Goal: Information Seeking & Learning: Learn about a topic

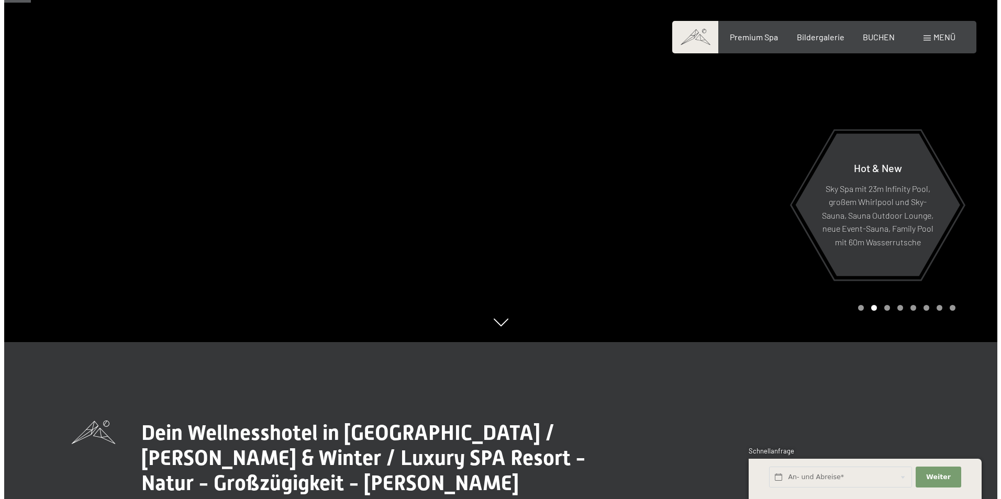
scroll to position [52, 0]
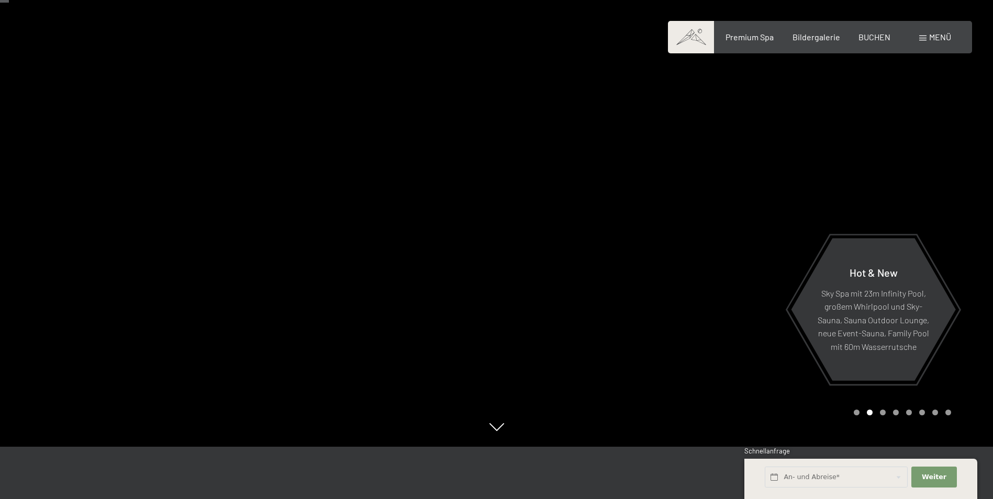
click at [925, 36] on span at bounding box center [922, 38] width 7 height 5
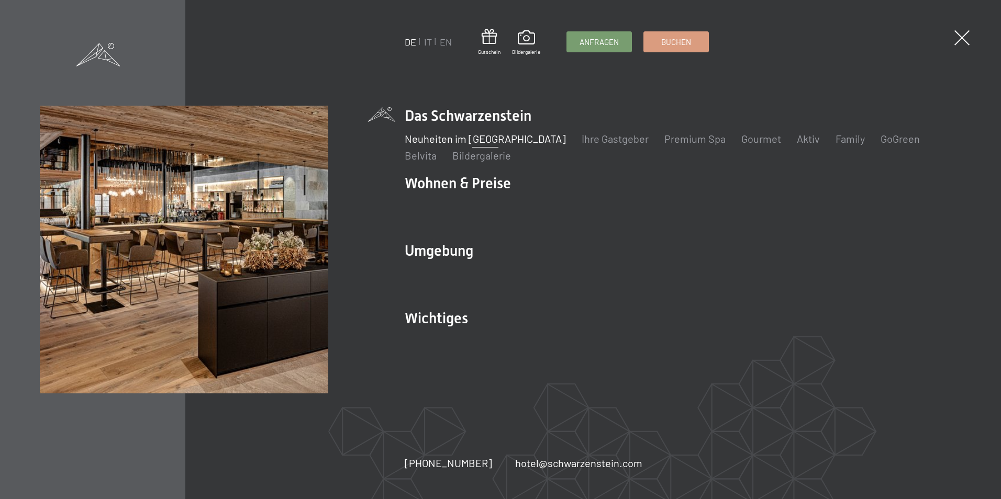
click at [512, 136] on link "Neuheiten im [GEOGRAPHIC_DATA]" at bounding box center [485, 138] width 161 height 13
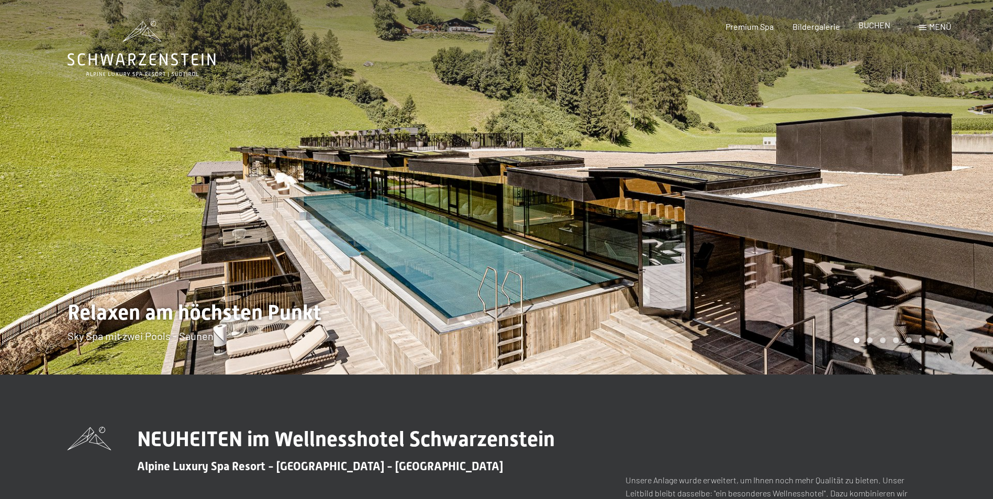
click at [870, 23] on span "BUCHEN" at bounding box center [874, 25] width 32 height 10
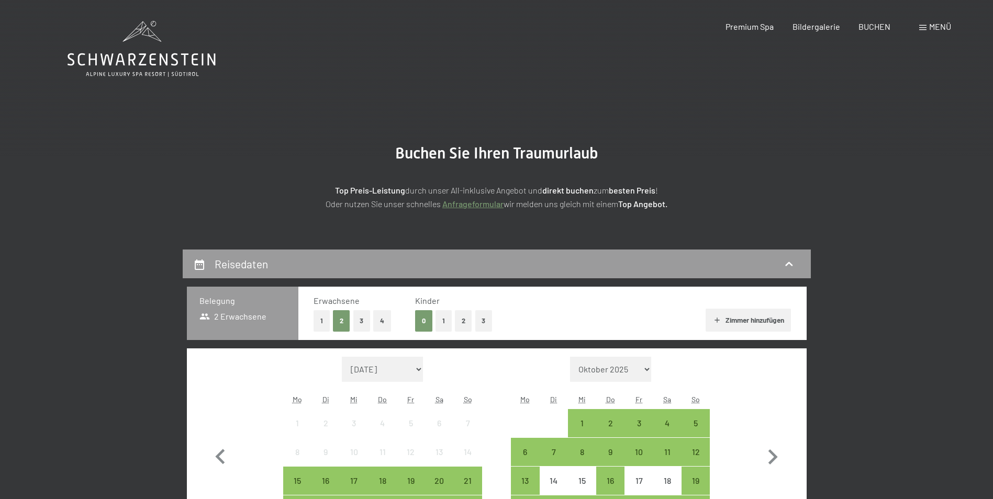
click at [930, 28] on span "Menü" at bounding box center [940, 26] width 22 height 10
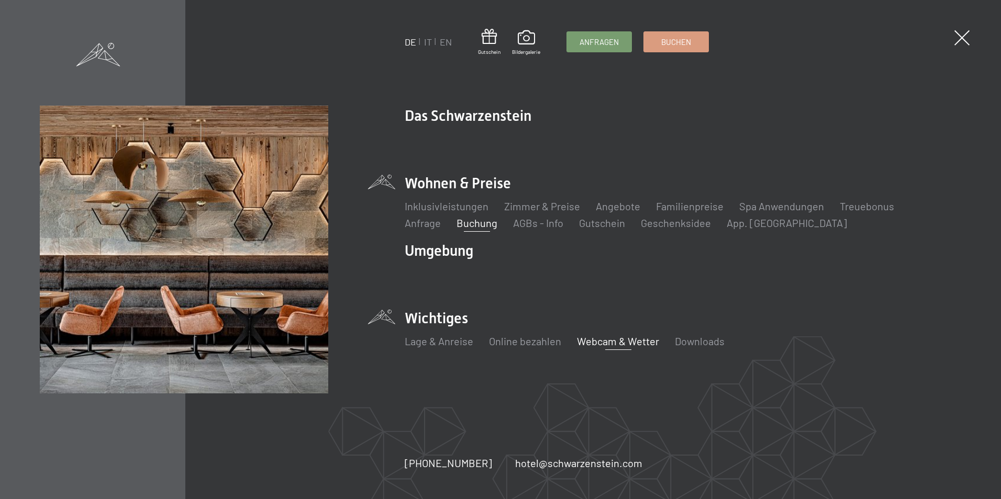
click at [615, 341] on link "Webcam & Wetter" at bounding box center [618, 341] width 82 height 13
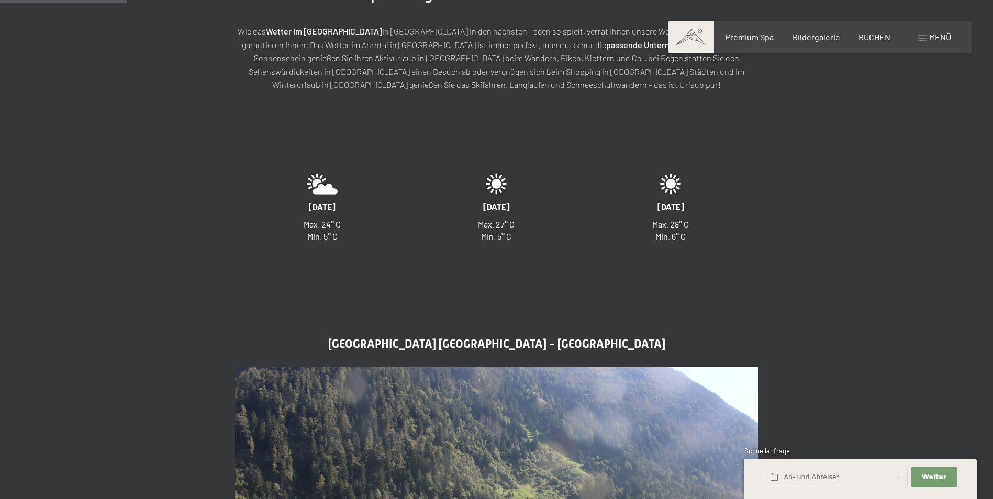
scroll to position [471, 0]
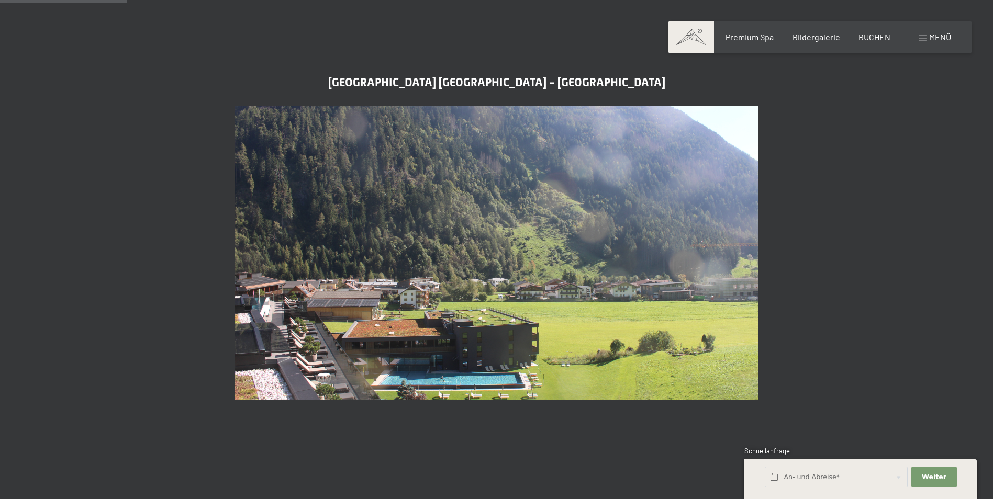
click at [475, 381] on img at bounding box center [496, 253] width 523 height 295
click at [451, 382] on img at bounding box center [496, 253] width 523 height 295
click at [362, 368] on img at bounding box center [496, 253] width 523 height 295
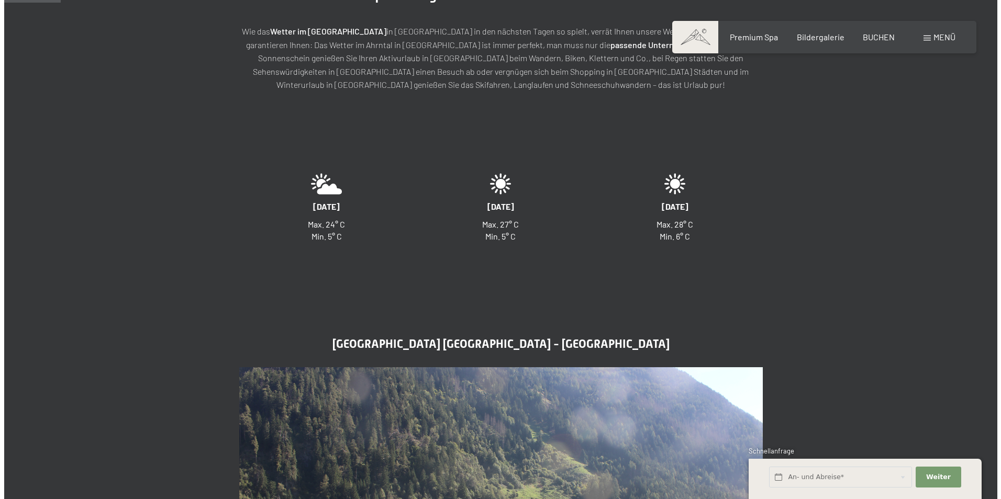
scroll to position [0, 0]
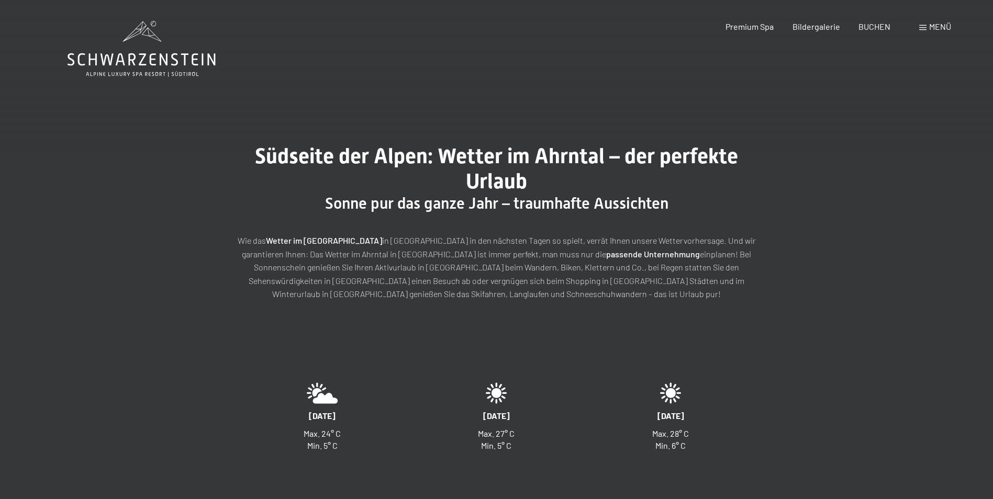
click at [944, 28] on span "Menü" at bounding box center [940, 26] width 22 height 10
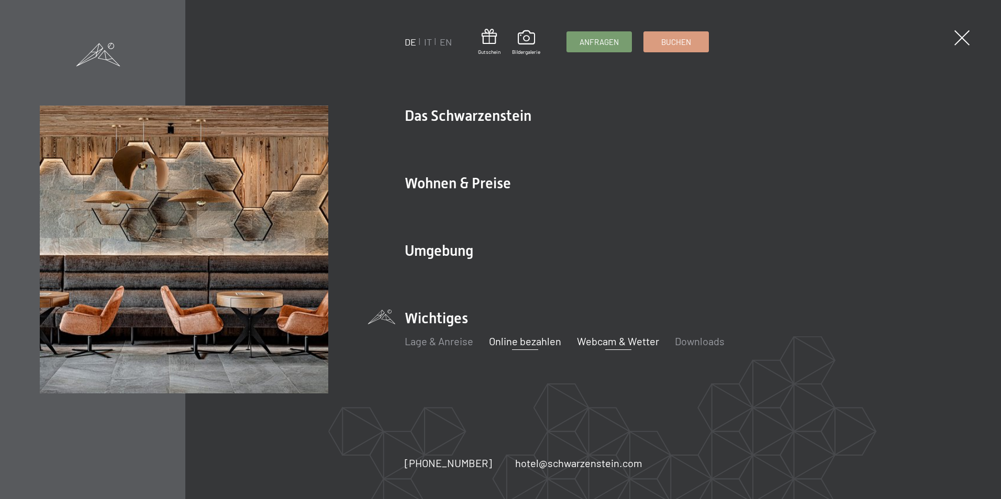
click at [541, 339] on link "Online bezahlen" at bounding box center [525, 341] width 72 height 13
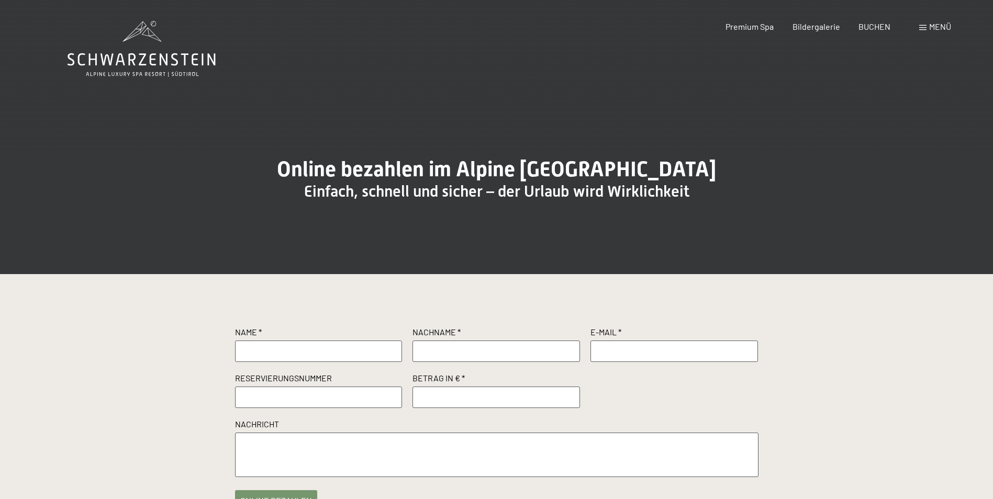
click at [926, 27] on div "Menü" at bounding box center [935, 27] width 32 height 12
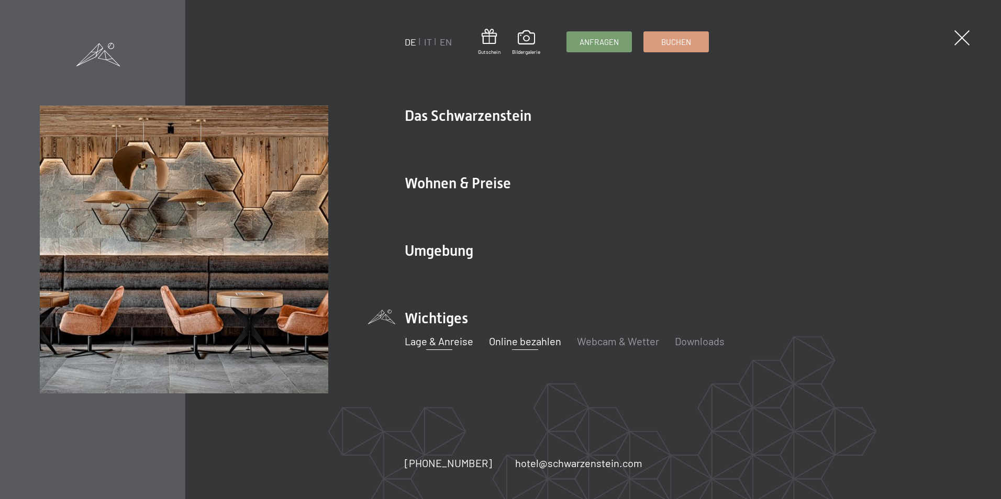
click at [431, 343] on link "Lage & Anreise" at bounding box center [439, 341] width 69 height 13
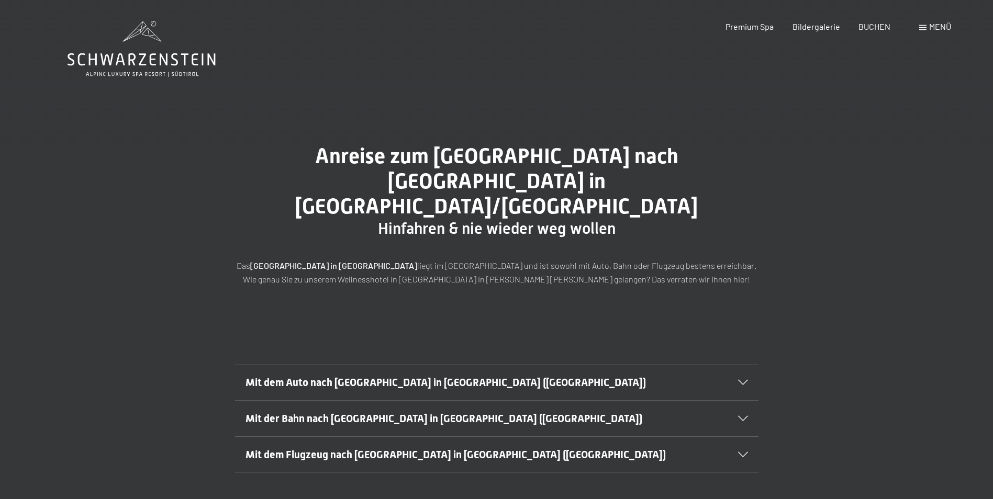
click at [582, 365] on div "Mit dem Auto nach Luttach in Südtirol (Italien)" at bounding box center [496, 383] width 502 height 36
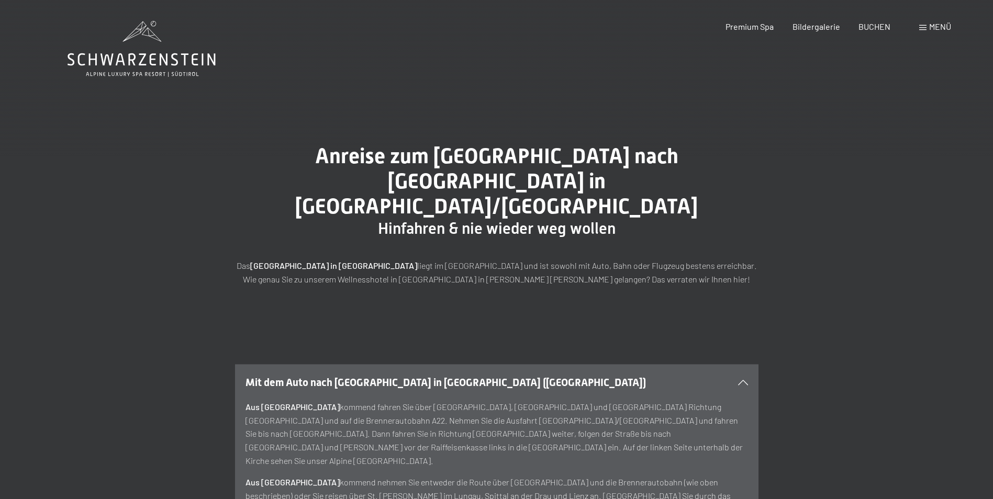
click at [582, 365] on div "Mit dem Auto nach Luttach in Südtirol (Italien)" at bounding box center [496, 383] width 502 height 36
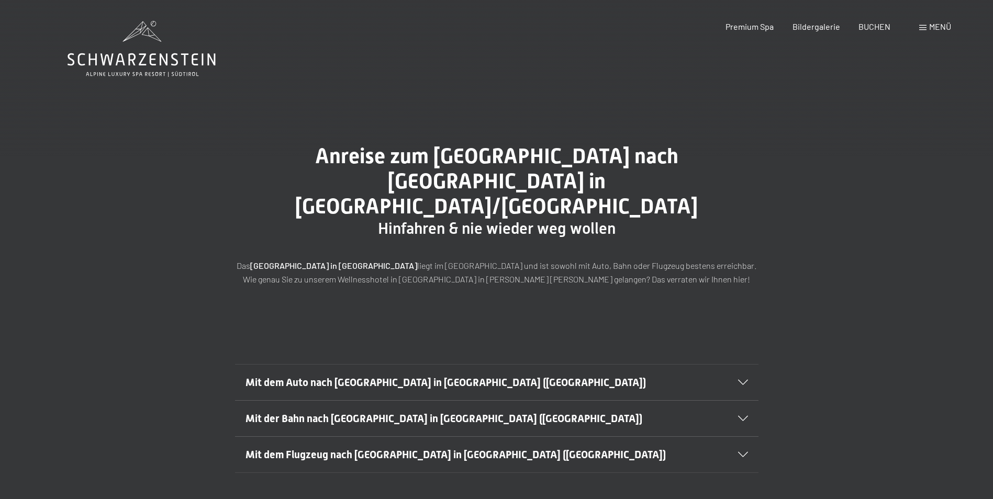
click at [582, 365] on div "Mit dem Auto nach Luttach in Südtirol (Italien)" at bounding box center [496, 383] width 502 height 36
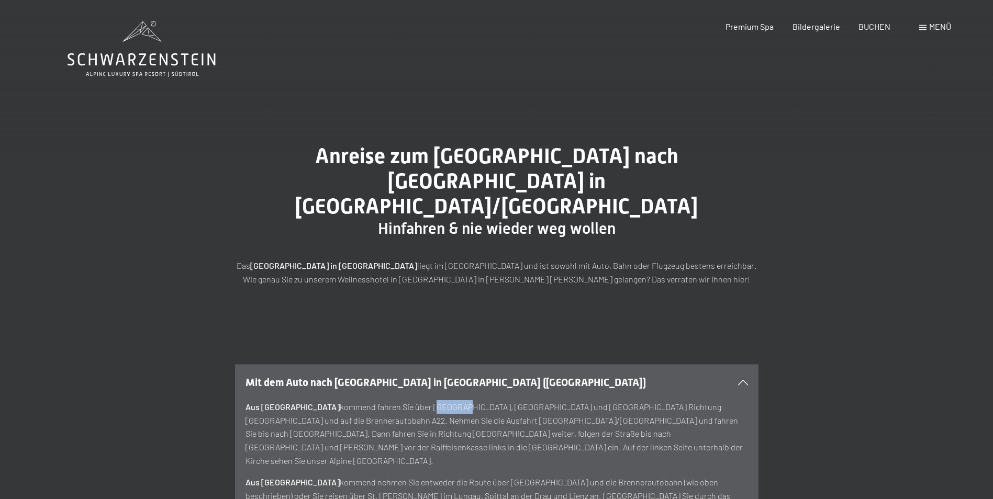
drag, startPoint x: 401, startPoint y: 382, endPoint x: 435, endPoint y: 385, distance: 34.7
click at [435, 400] on p "Aus Deutschland kommend fahren Sie über München, Rosenheim und Innsbruck Richtu…" at bounding box center [496, 433] width 502 height 67
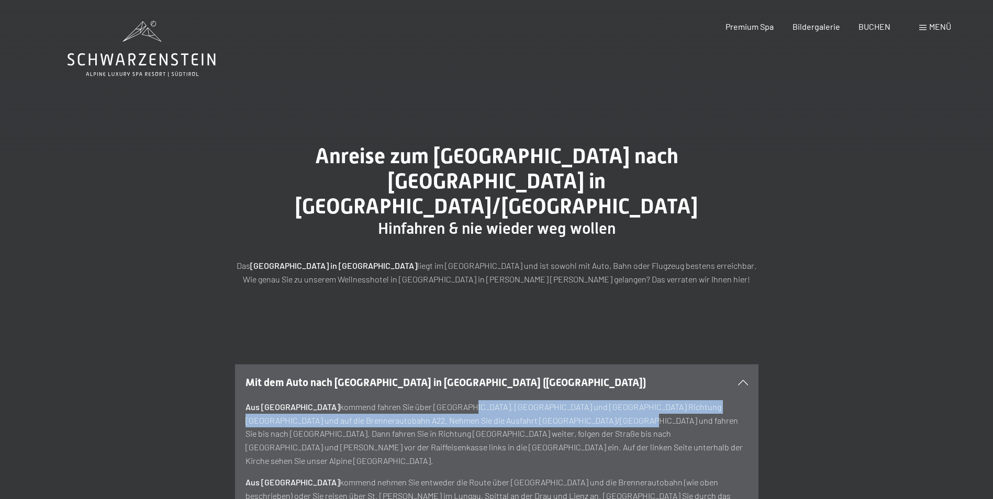
drag, startPoint x: 435, startPoint y: 385, endPoint x: 504, endPoint y: 391, distance: 68.9
click at [504, 400] on p "Aus Deutschland kommend fahren Sie über München, Rosenheim und Innsbruck Richtu…" at bounding box center [496, 433] width 502 height 67
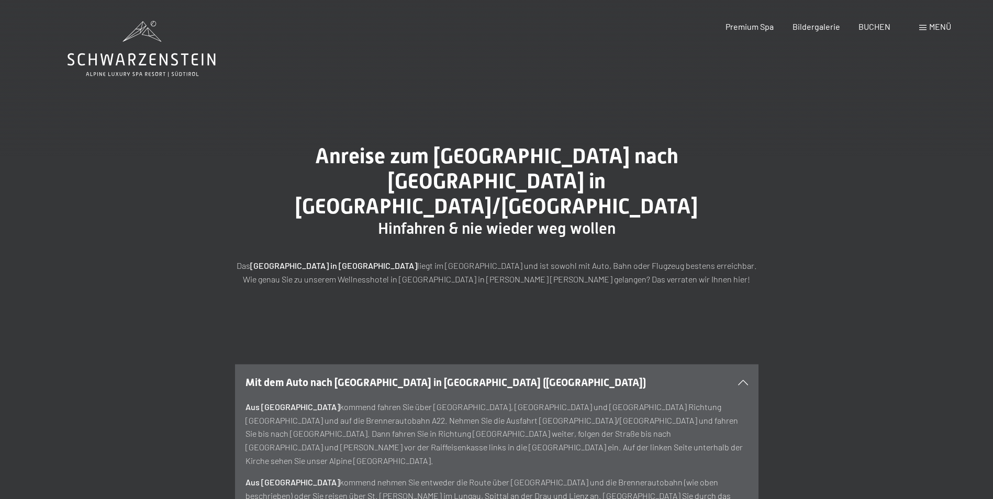
drag, startPoint x: 504, startPoint y: 391, endPoint x: 606, endPoint y: 394, distance: 101.6
click at [605, 400] on p "Aus Deutschland kommend fahren Sie über München, Rosenheim und Innsbruck Richtu…" at bounding box center [496, 433] width 502 height 67
drag, startPoint x: 656, startPoint y: 382, endPoint x: 718, endPoint y: 382, distance: 62.3
click at [718, 400] on p "Aus Deutschland kommend fahren Sie über München, Rosenheim und Innsbruck Richtu…" at bounding box center [496, 433] width 502 height 67
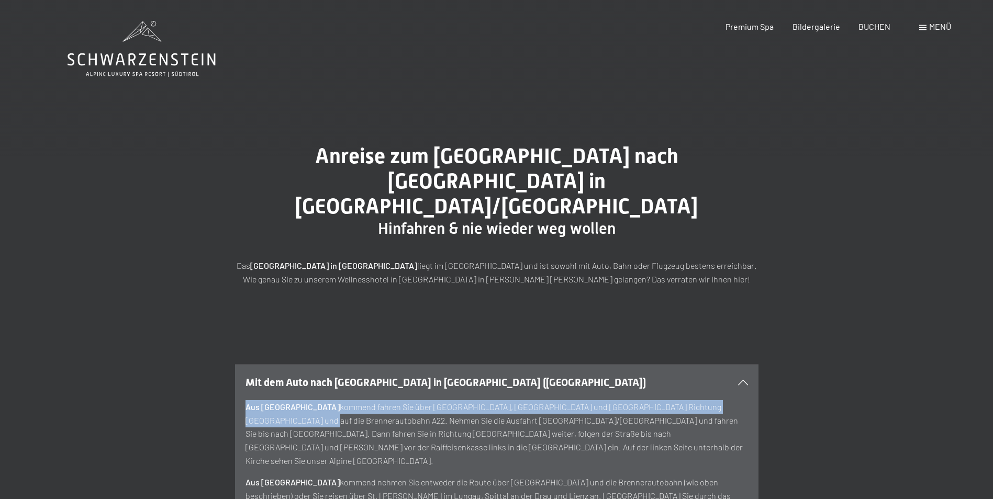
drag, startPoint x: 746, startPoint y: 384, endPoint x: 677, endPoint y: 369, distance: 71.3
drag, startPoint x: 677, startPoint y: 369, endPoint x: 549, endPoint y: 375, distance: 128.4
click at [550, 374] on div "Mit dem Auto nach Luttach in Südtirol (Italien)" at bounding box center [496, 383] width 502 height 36
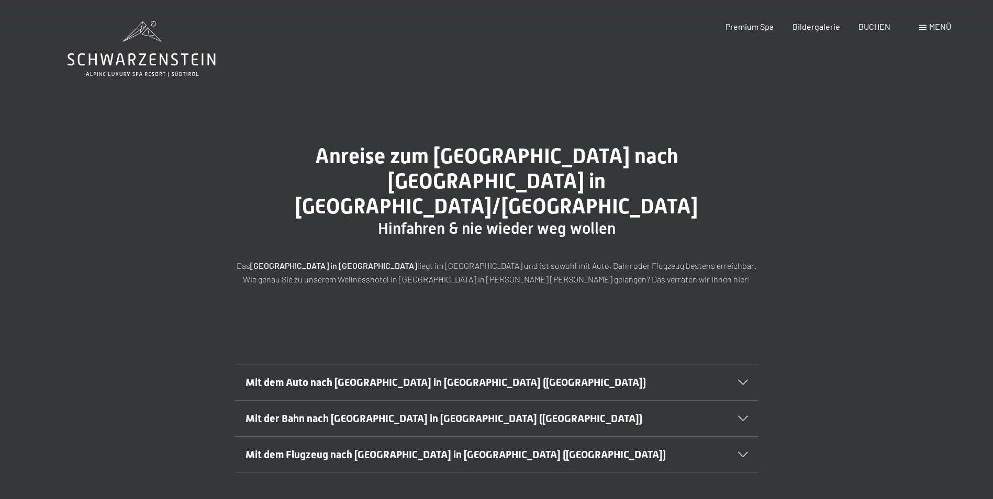
drag, startPoint x: 488, startPoint y: 389, endPoint x: 506, endPoint y: 403, distance: 22.5
click at [506, 403] on div "Mit der Bahn nach Luttach in Südtirol (Italien)" at bounding box center [496, 419] width 502 height 36
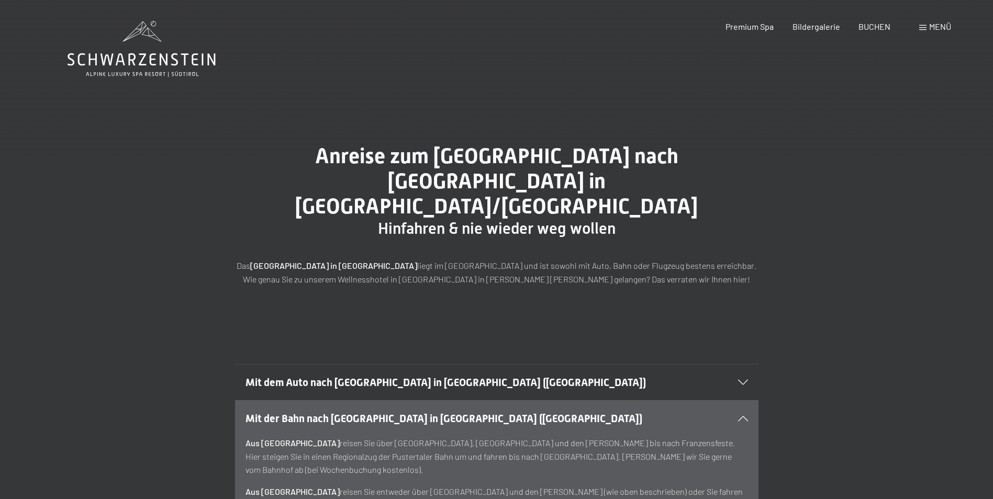
click at [924, 26] on span at bounding box center [922, 27] width 7 height 5
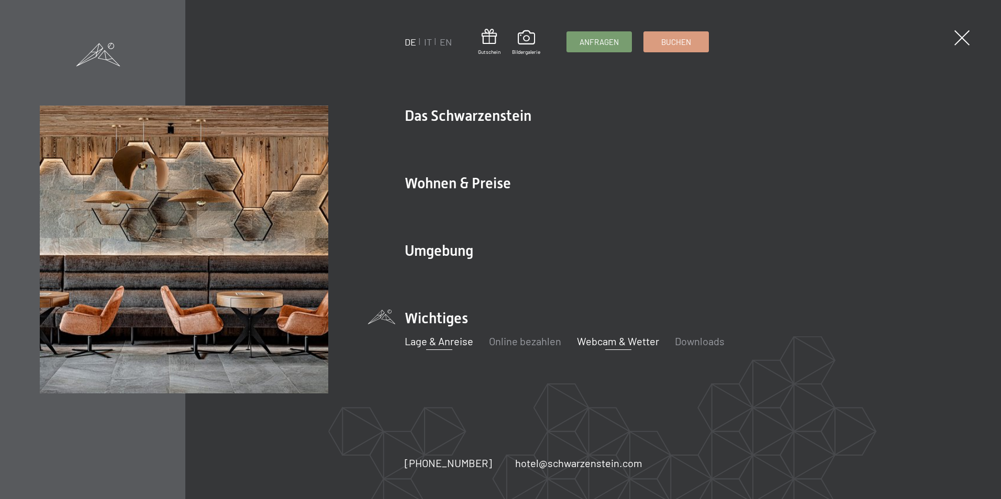
click at [604, 341] on link "Webcam & Wetter" at bounding box center [618, 341] width 82 height 13
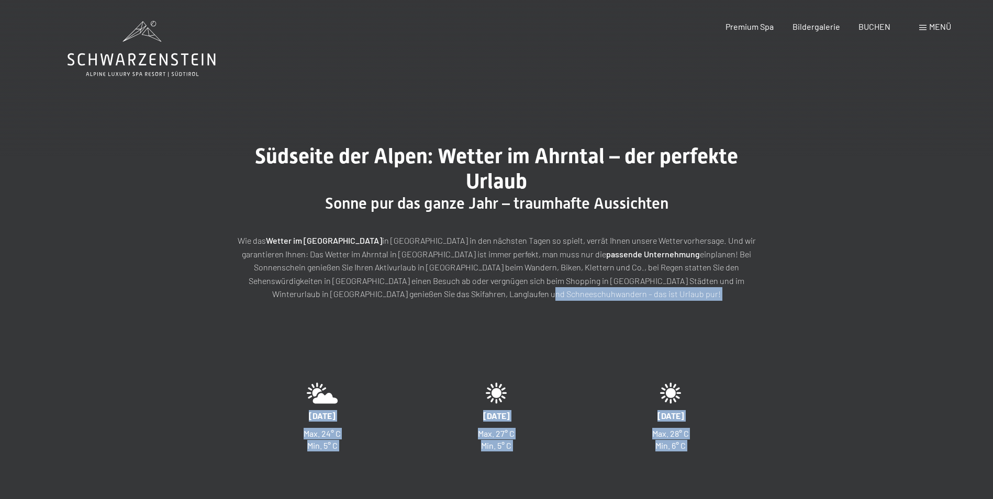
drag, startPoint x: 476, startPoint y: 284, endPoint x: 540, endPoint y: 296, distance: 65.1
click at [540, 296] on p "Wie das Wetter im Ahrntal in [GEOGRAPHIC_DATA] in den nächsten Tagen so spielt,…" at bounding box center [496, 267] width 523 height 67
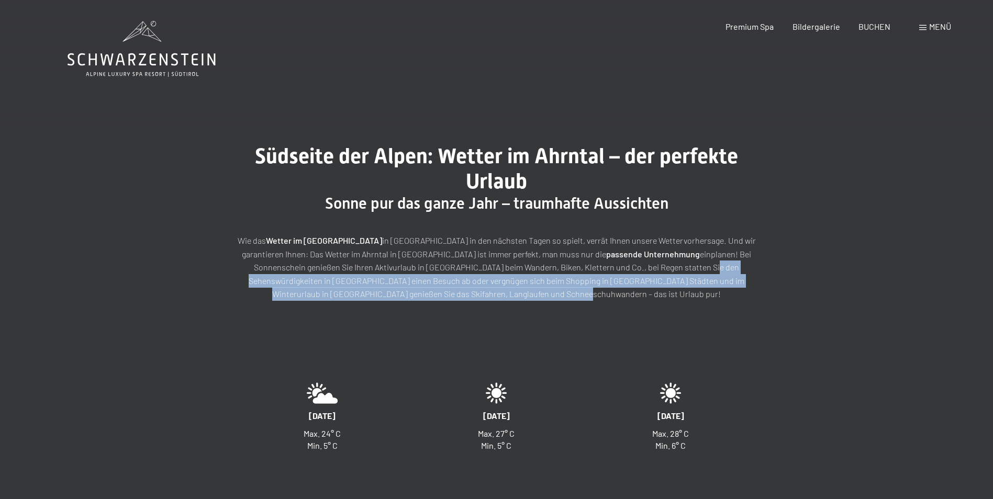
drag, startPoint x: 585, startPoint y: 303, endPoint x: 570, endPoint y: 271, distance: 35.6
click at [570, 271] on div "Südseite der Alpen: Wetter im Ahrntal – der perfekte Urlaub Sonne pur das ganze…" at bounding box center [496, 223] width 993 height 236
click at [570, 271] on p "Wie das Wetter im Ahrntal in Südtirol in den nächsten Tagen so spielt, verrät I…" at bounding box center [496, 267] width 523 height 67
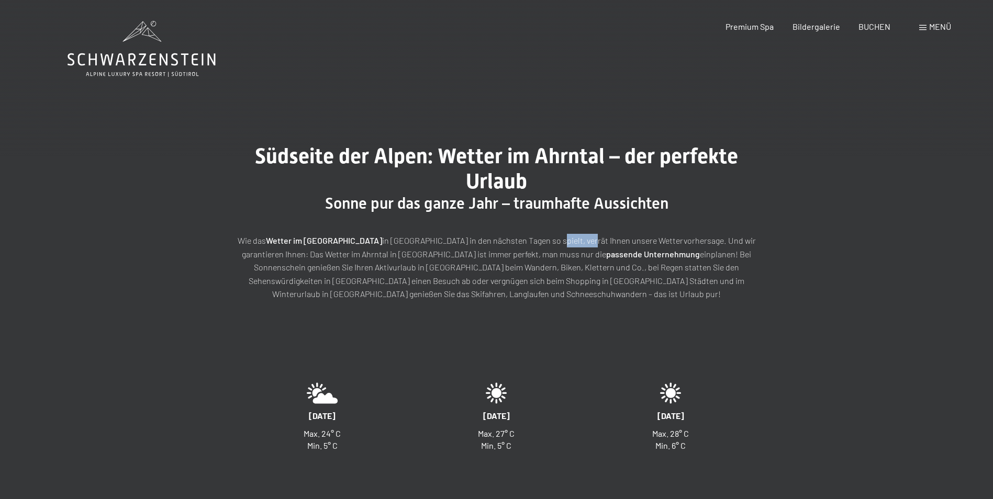
drag, startPoint x: 501, startPoint y: 236, endPoint x: 534, endPoint y: 243, distance: 34.4
click at [534, 243] on p "Wie das Wetter im Ahrntal in Südtirol in den nächsten Tagen so spielt, verrät I…" at bounding box center [496, 267] width 523 height 67
drag, startPoint x: 536, startPoint y: 242, endPoint x: 587, endPoint y: 244, distance: 51.3
click at [587, 244] on p "Wie das Wetter im Ahrntal in Südtirol in den nächsten Tagen so spielt, verrät I…" at bounding box center [496, 267] width 523 height 67
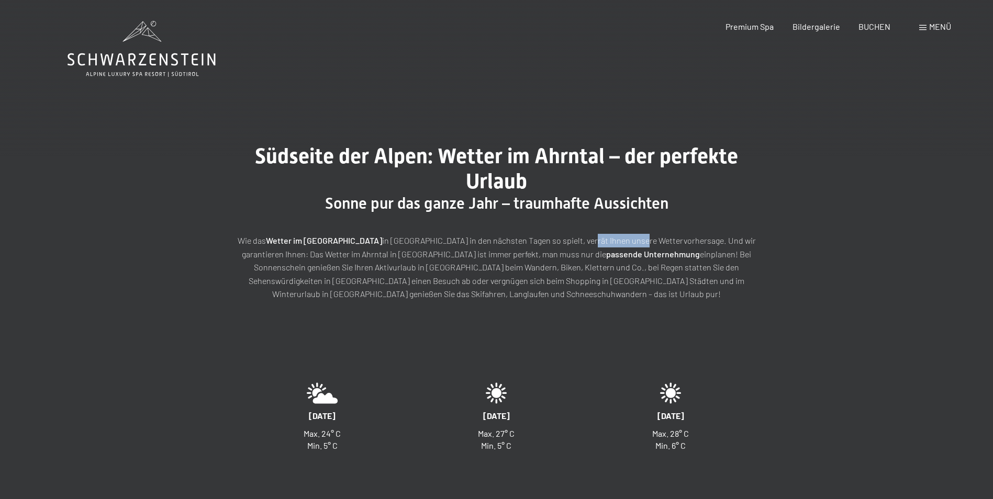
click at [587, 244] on p "Wie das Wetter im Ahrntal in Südtirol in den nächsten Tagen so spielt, verrät I…" at bounding box center [496, 267] width 523 height 67
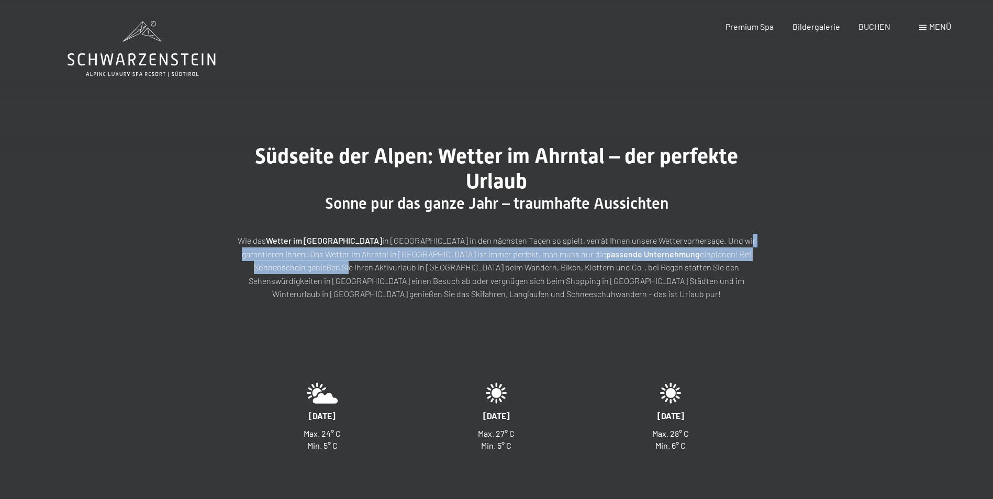
drag, startPoint x: 687, startPoint y: 241, endPoint x: 722, endPoint y: 250, distance: 35.7
click at [722, 250] on p "Wie das Wetter im Ahrntal in Südtirol in den nächsten Tagen so spielt, verrät I…" at bounding box center [496, 267] width 523 height 67
drag, startPoint x: 709, startPoint y: 258, endPoint x: 551, endPoint y: 232, distance: 159.6
click at [551, 232] on div "Wie das Wetter im Ahrntal in Südtirol in den nächsten Tagen so spielt, verrät I…" at bounding box center [496, 257] width 523 height 88
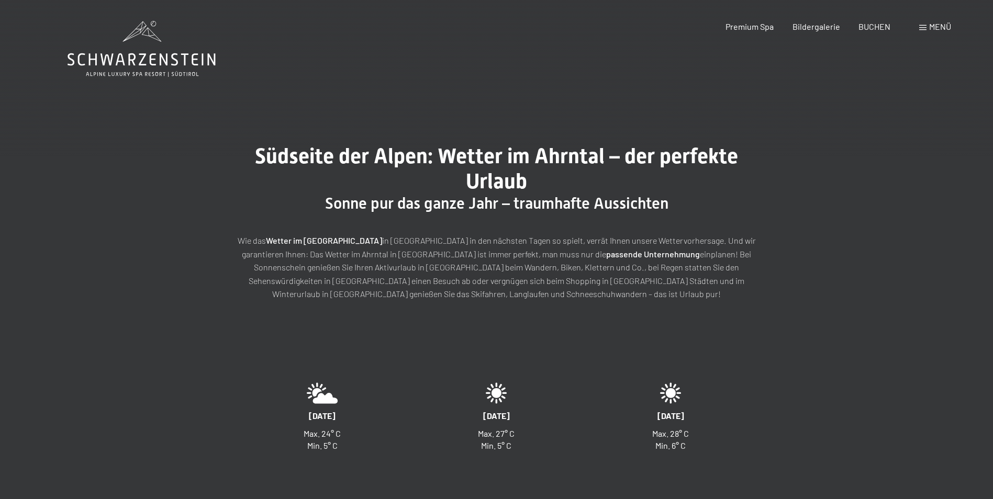
drag, startPoint x: 551, startPoint y: 232, endPoint x: 454, endPoint y: 240, distance: 97.7
click at [454, 240] on p "Wie das Wetter im Ahrntal in Südtirol in den nächsten Tagen so spielt, verrät I…" at bounding box center [496, 267] width 523 height 67
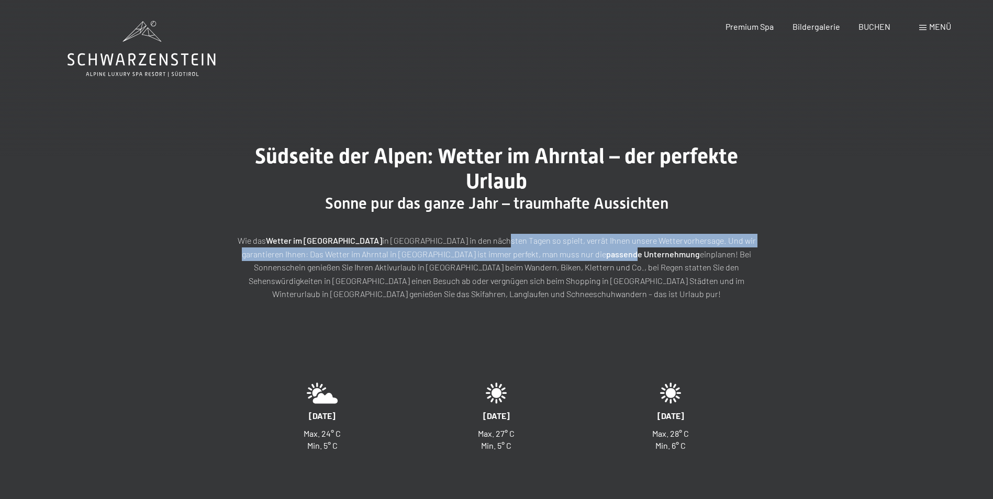
drag, startPoint x: 454, startPoint y: 240, endPoint x: 511, endPoint y: 261, distance: 61.1
click at [511, 261] on p "Wie das Wetter im Ahrntal in Südtirol in den nächsten Tagen so spielt, verrät I…" at bounding box center [496, 267] width 523 height 67
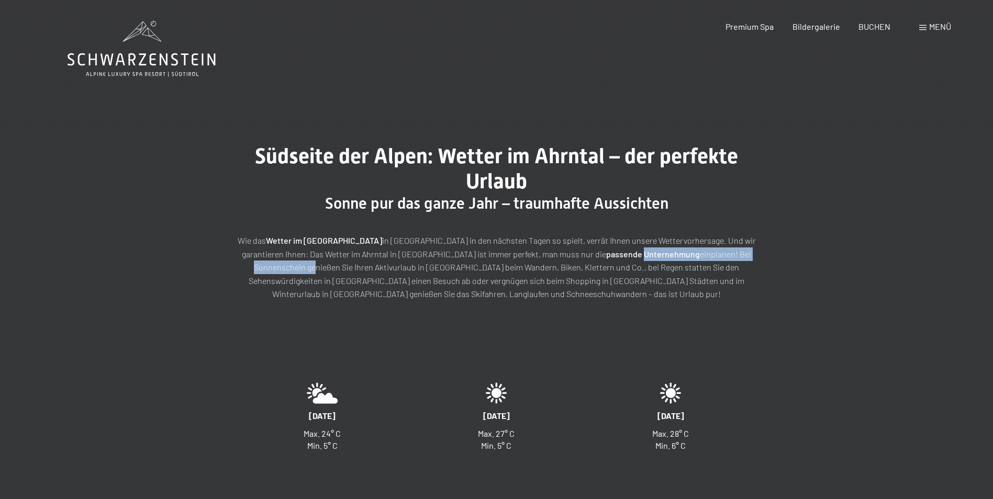
drag, startPoint x: 520, startPoint y: 255, endPoint x: 682, endPoint y: 255, distance: 162.3
click at [682, 255] on p "Wie das Wetter im Ahrntal in Südtirol in den nächsten Tagen so spielt, verrät I…" at bounding box center [496, 267] width 523 height 67
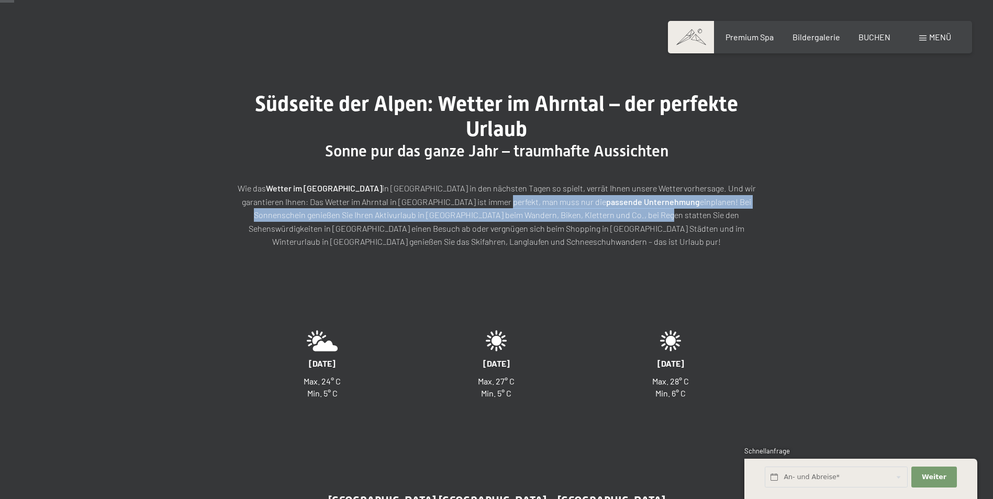
drag, startPoint x: 453, startPoint y: 206, endPoint x: 519, endPoint y: 215, distance: 66.5
click at [519, 215] on p "Wie das Wetter im Ahrntal in Südtirol in den nächsten Tagen so spielt, verrät I…" at bounding box center [496, 215] width 523 height 67
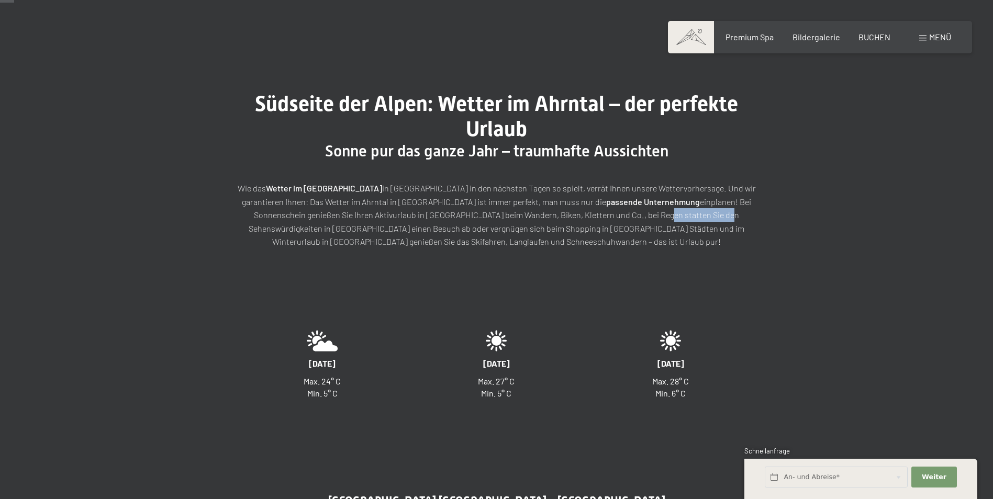
drag, startPoint x: 519, startPoint y: 215, endPoint x: 588, endPoint y: 222, distance: 69.5
click at [588, 222] on p "Wie das Wetter im Ahrntal in Südtirol in den nächsten Tagen so spielt, verrät I…" at bounding box center [496, 215] width 523 height 67
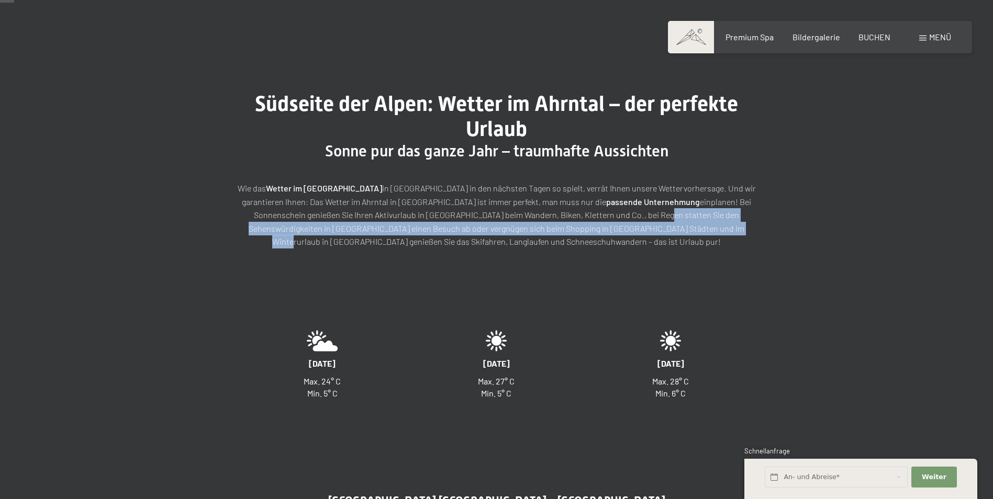
click at [588, 222] on p "Wie das Wetter im Ahrntal in Südtirol in den nächsten Tagen so spielt, verrät I…" at bounding box center [496, 215] width 523 height 67
drag, startPoint x: 588, startPoint y: 222, endPoint x: 590, endPoint y: 209, distance: 12.8
click at [590, 209] on p "Wie das Wetter im Ahrntal in Südtirol in den nächsten Tagen so spielt, verrät I…" at bounding box center [496, 215] width 523 height 67
drag, startPoint x: 590, startPoint y: 209, endPoint x: 617, endPoint y: 224, distance: 30.7
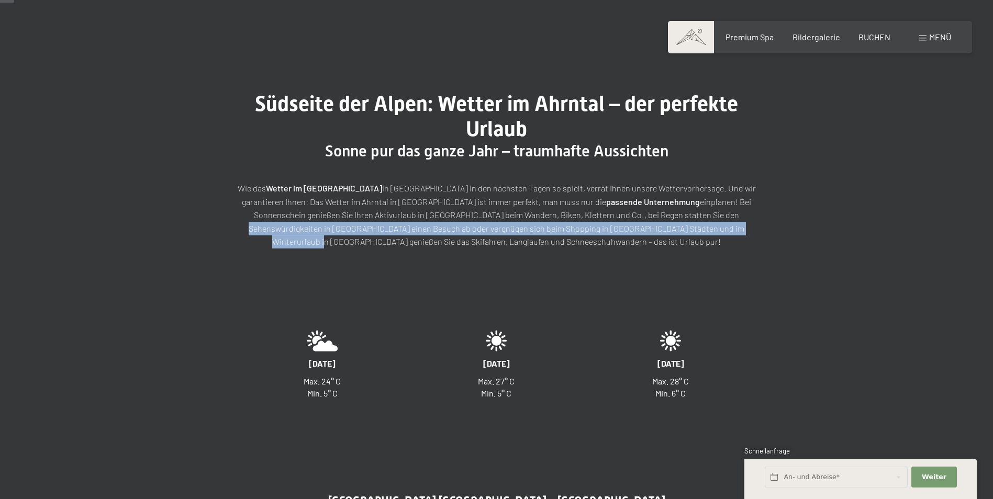
click at [617, 224] on p "Wie das Wetter im Ahrntal in Südtirol in den nächsten Tagen so spielt, verrät I…" at bounding box center [496, 215] width 523 height 67
click at [621, 230] on p "Wie das Wetter im Ahrntal in Südtirol in den nächsten Tagen so spielt, verrät I…" at bounding box center [496, 215] width 523 height 67
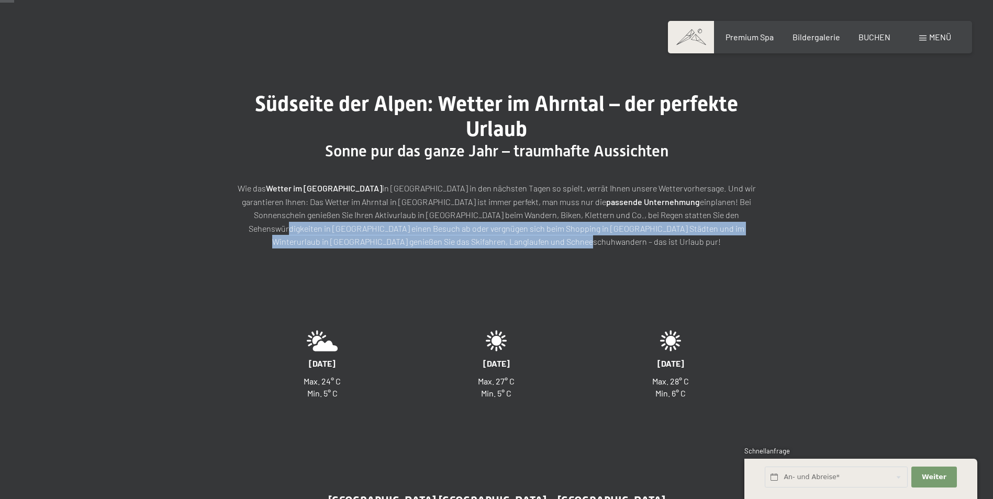
drag, startPoint x: 622, startPoint y: 242, endPoint x: 628, endPoint y: 215, distance: 27.8
click at [628, 215] on p "Wie das Wetter im Ahrntal in Südtirol in den nächsten Tagen so spielt, verrät I…" at bounding box center [496, 215] width 523 height 67
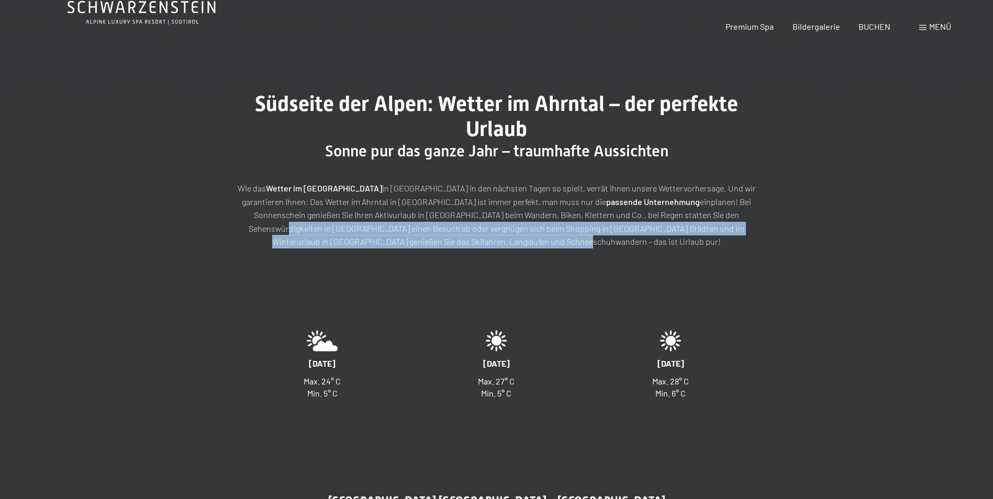
scroll to position [105, 0]
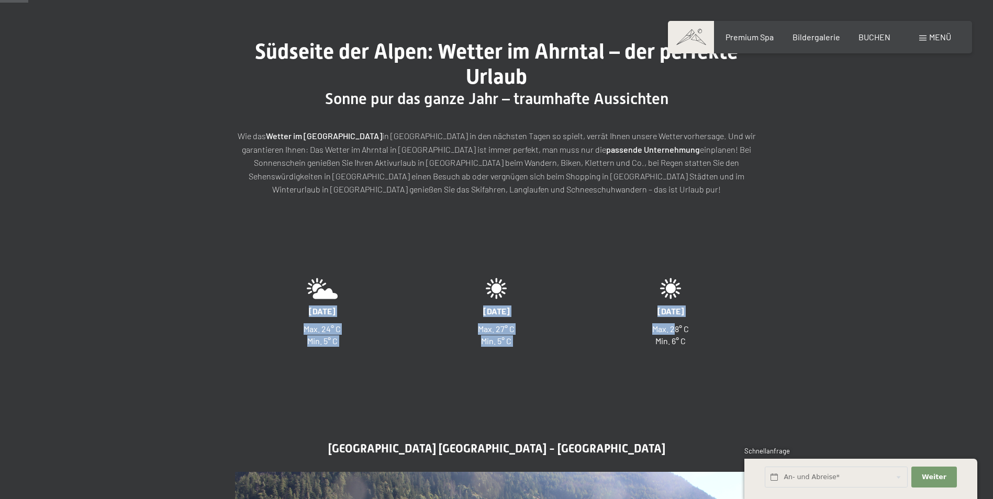
drag, startPoint x: 738, startPoint y: 356, endPoint x: 673, endPoint y: 325, distance: 72.1
click at [673, 325] on div "17.09.2025 18.09.2025 19.09.2025 Max. 24° C Min. 5° C Max. 27° C Min. 5° C Max.…" at bounding box center [496, 313] width 993 height 154
drag, startPoint x: 673, startPoint y: 325, endPoint x: 642, endPoint y: 329, distance: 31.2
click at [642, 329] on td "Max. 28° C Min. 6° C" at bounding box center [670, 335] width 173 height 29
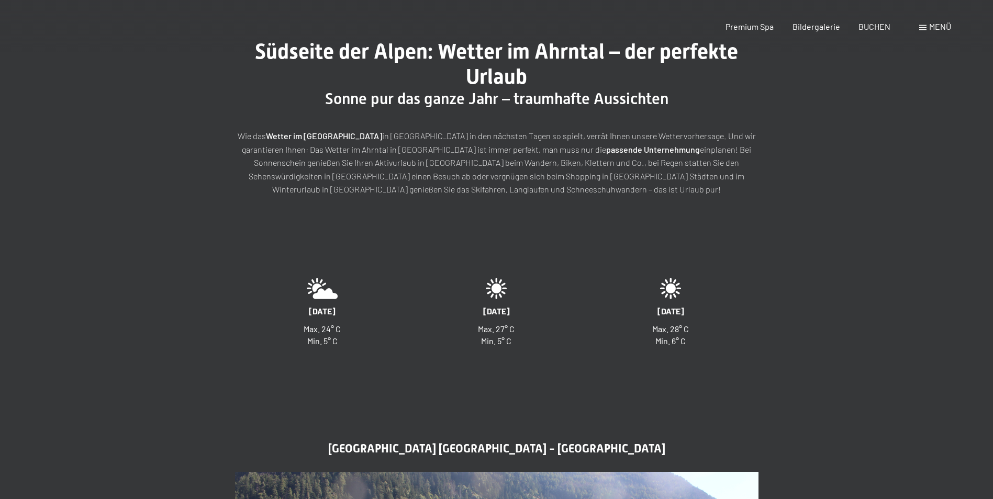
scroll to position [0, 0]
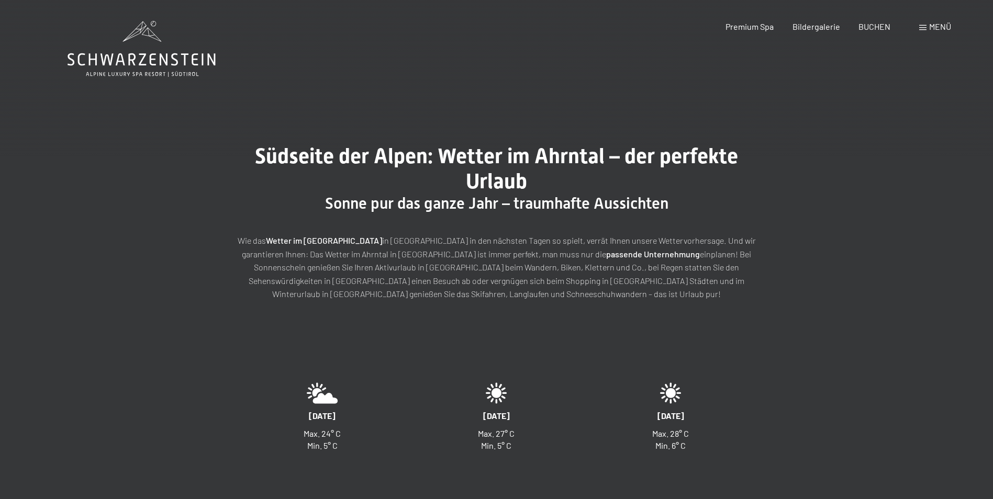
click at [910, 28] on div "Buchen Anfragen Premium Spa Bildergalerie BUCHEN Menü DE IT EN Gutschein Bilder…" at bounding box center [820, 27] width 262 height 12
click at [825, 27] on span "Bildergalerie" at bounding box center [816, 25] width 48 height 10
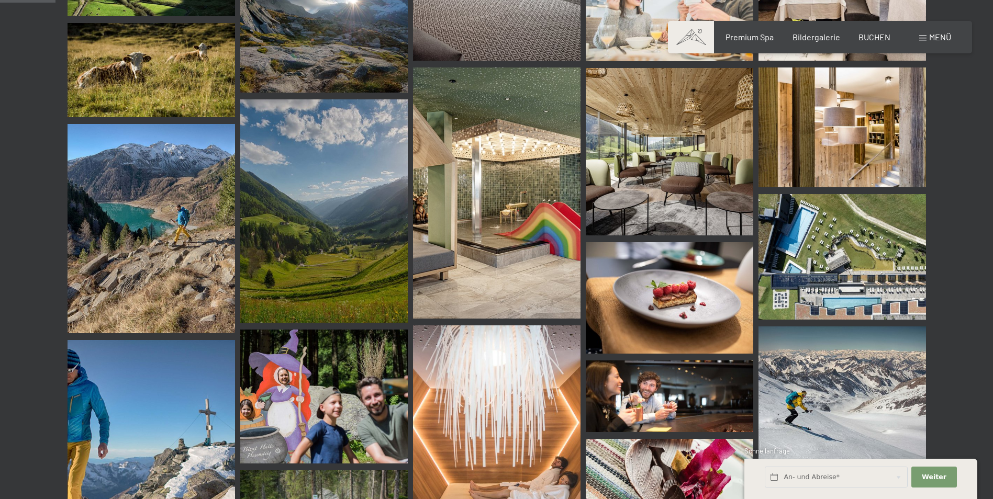
scroll to position [837, 0]
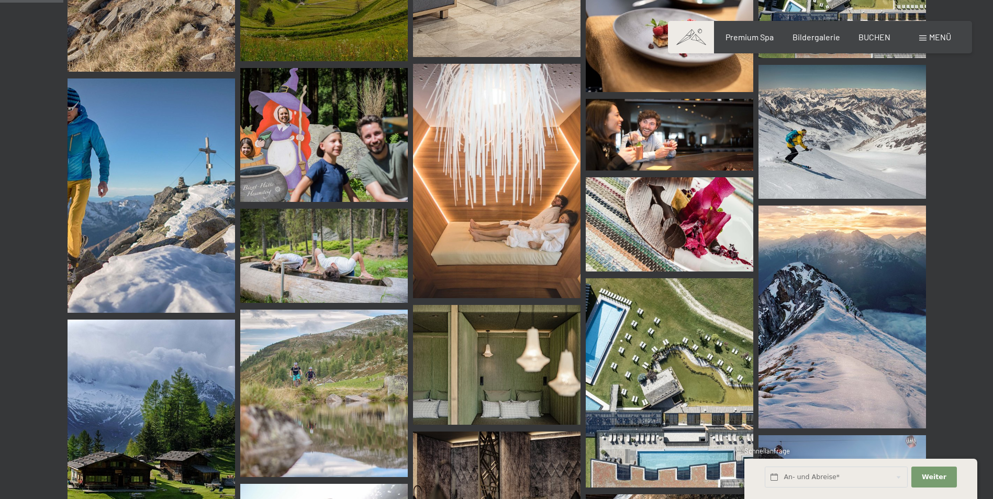
click at [336, 244] on img at bounding box center [323, 256] width 167 height 94
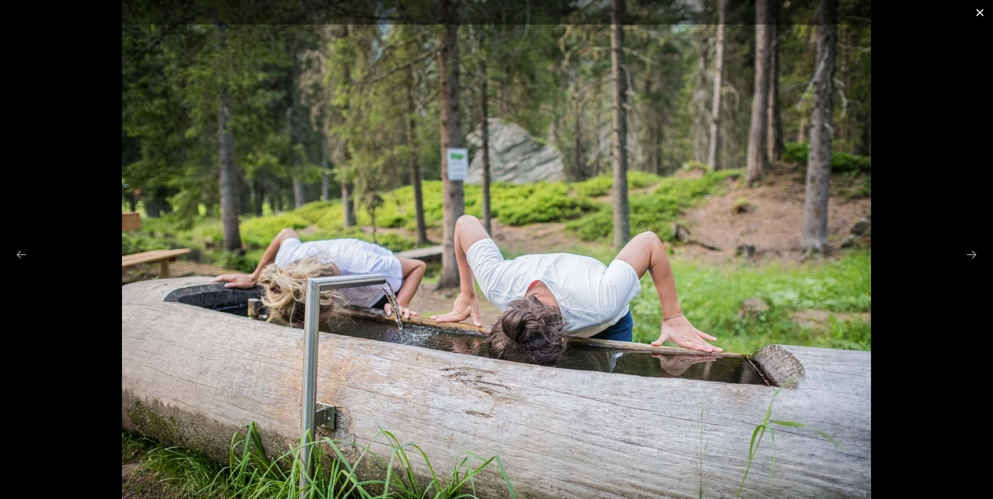
click at [984, 15] on button "Close gallery" at bounding box center [980, 12] width 26 height 25
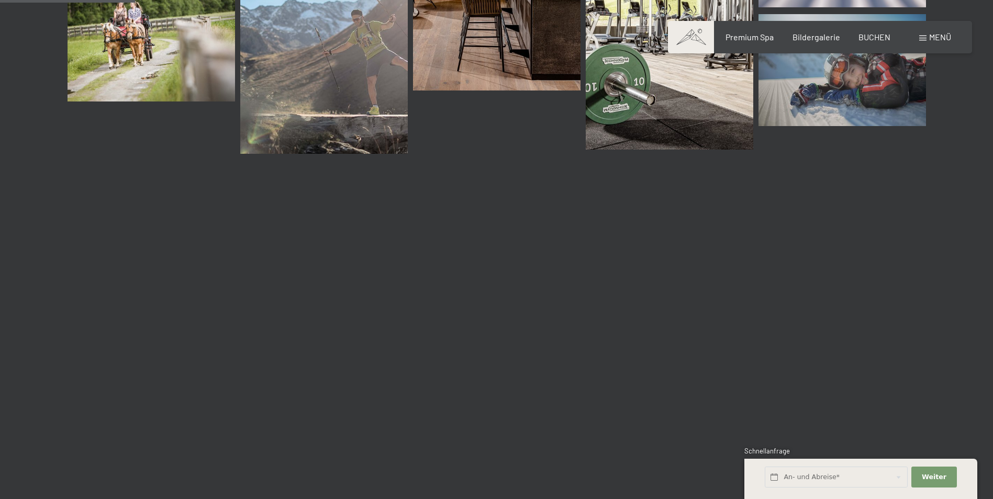
scroll to position [1884, 0]
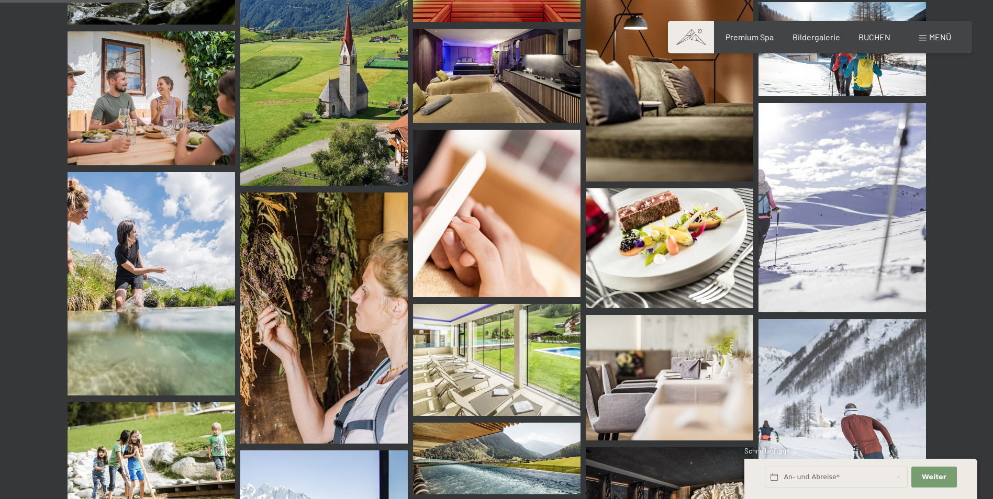
click at [138, 309] on img at bounding box center [151, 284] width 167 height 224
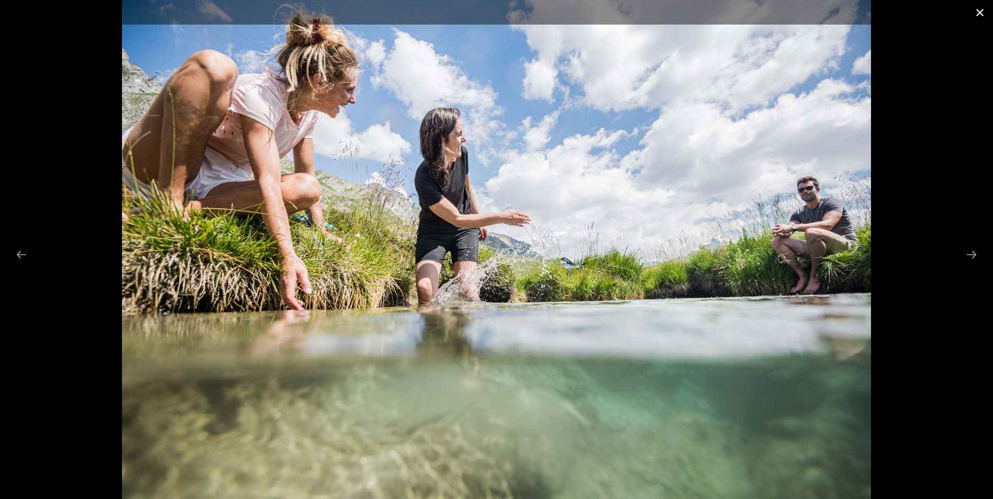
click at [978, 13] on button "Close gallery" at bounding box center [980, 12] width 26 height 25
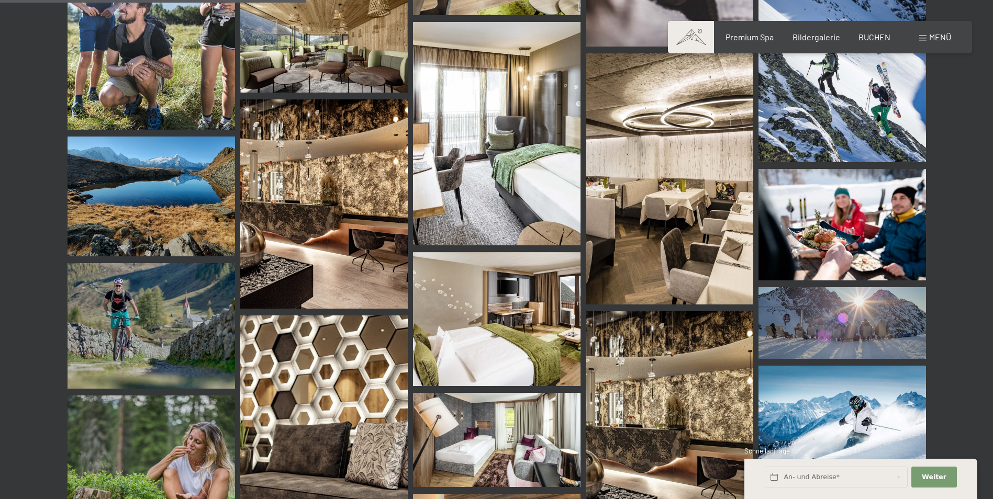
scroll to position [4030, 0]
